Goal: Information Seeking & Learning: Check status

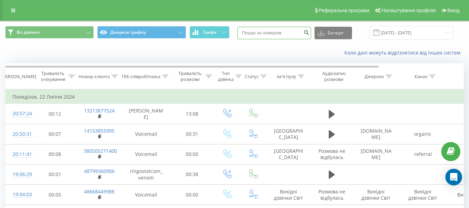
click at [272, 35] on input at bounding box center [275, 33] width 74 height 13
paste input "48793666816"
type input "48793666816"
click at [309, 34] on icon "submit" at bounding box center [307, 32] width 6 height 4
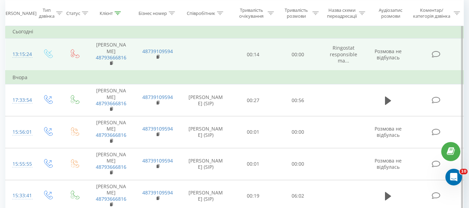
scroll to position [81, 0]
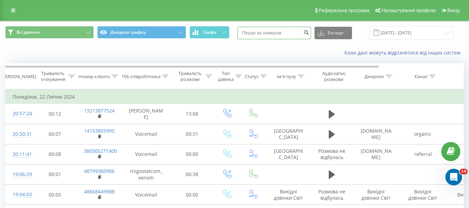
click at [267, 32] on input at bounding box center [275, 33] width 74 height 13
paste input "14157353153"
type input "14157353153"
click at [309, 31] on icon "submit" at bounding box center [307, 32] width 6 height 4
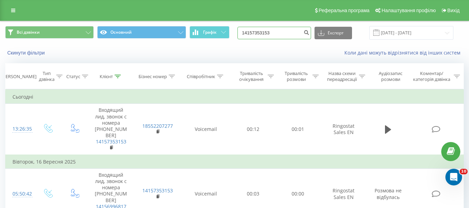
click at [264, 37] on input "14157353153" at bounding box center [275, 33] width 74 height 13
paste input "380686721086"
type input "14157338068672108653153"
click at [279, 32] on input "14157338068672108653153" at bounding box center [275, 33] width 74 height 13
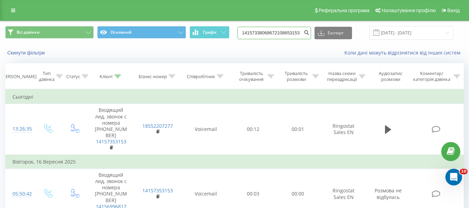
click at [279, 32] on input "14157338068672108653153" at bounding box center [275, 33] width 74 height 13
paste input "380686721086"
type input "380686721086"
click at [309, 32] on icon "submit" at bounding box center [307, 32] width 6 height 4
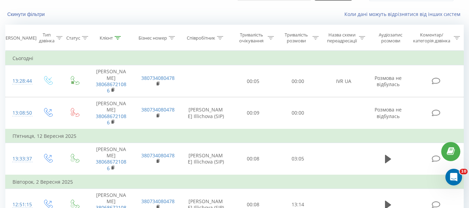
scroll to position [36, 0]
